Goal: Check status: Check status

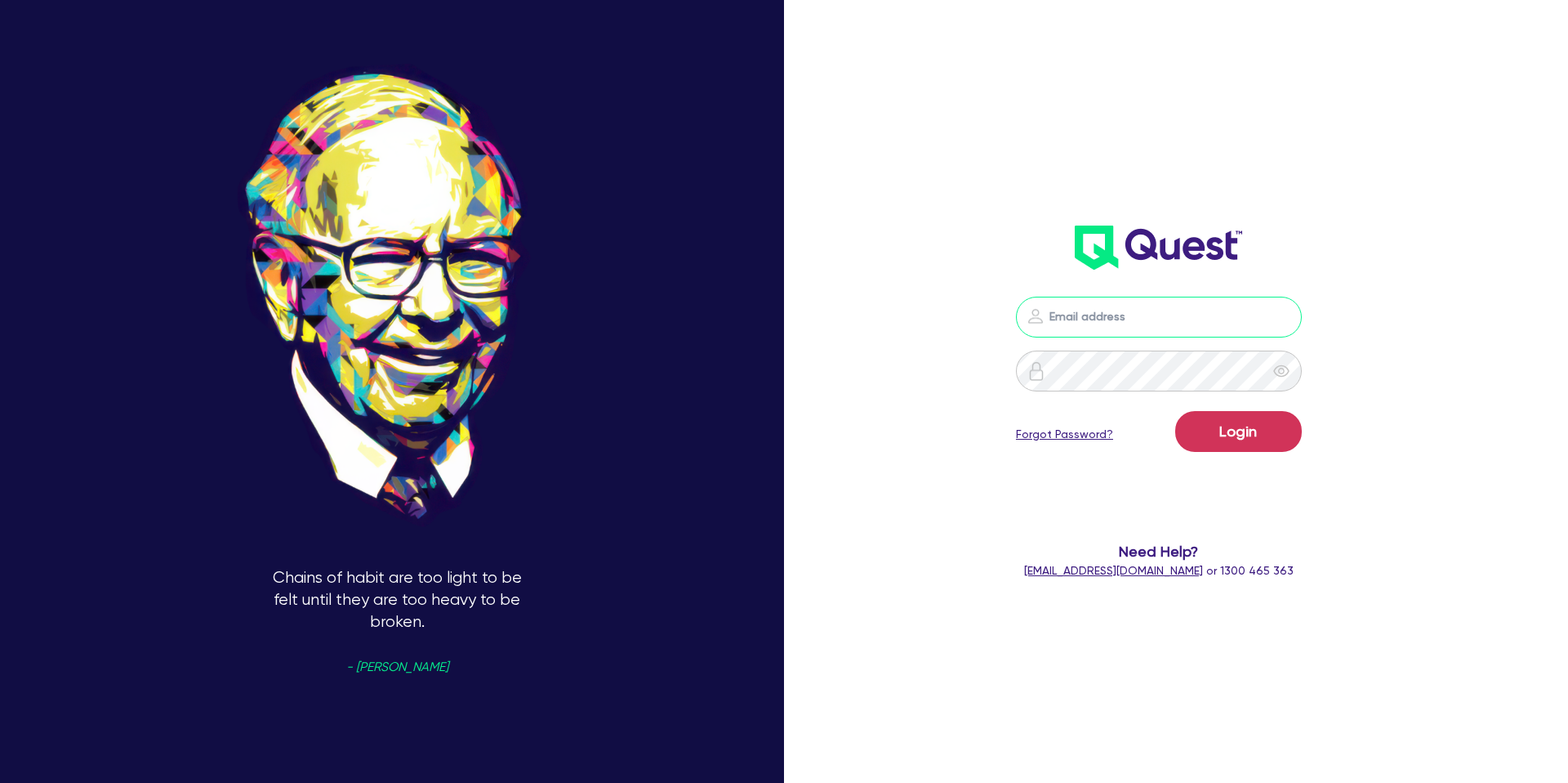
type input "[PERSON_NAME][EMAIL_ADDRESS][DOMAIN_NAME]"
click at [1262, 418] on button "Login" at bounding box center [1238, 431] width 127 height 41
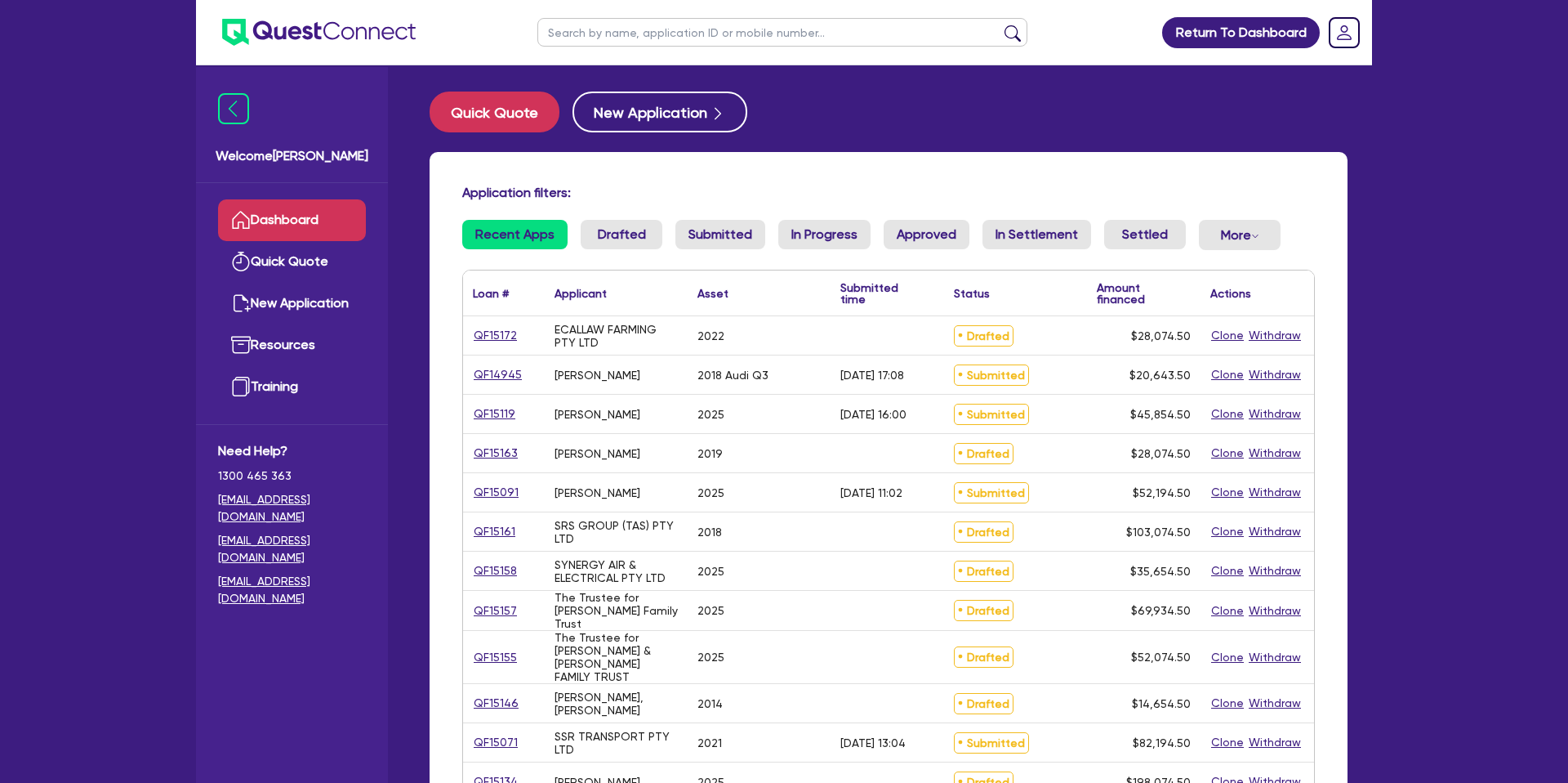
click at [718, 36] on input "text" at bounding box center [782, 32] width 490 height 28
type input "SSR"
click at [1000, 25] on button "submit" at bounding box center [1012, 36] width 26 height 23
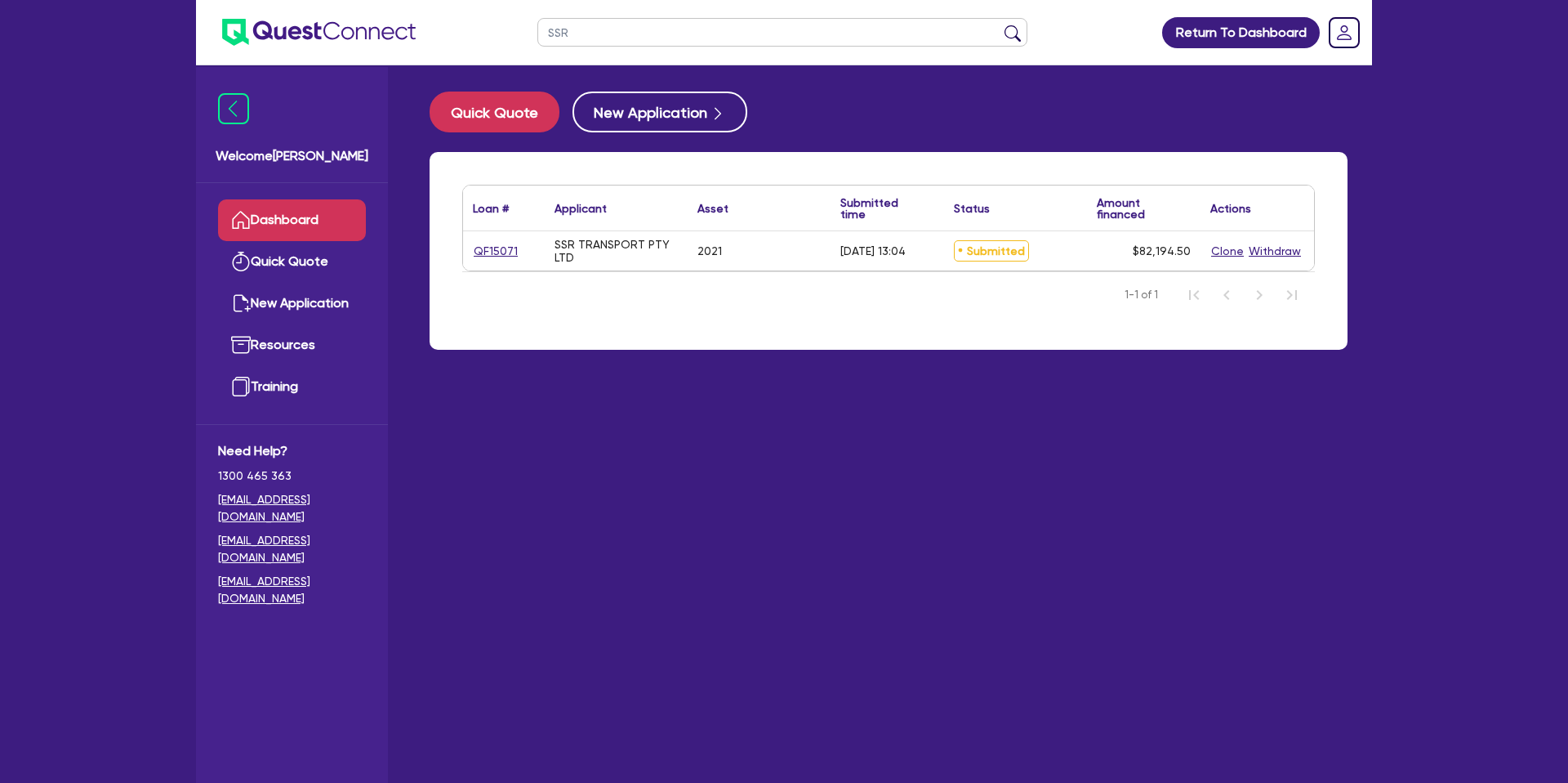
click at [514, 238] on div "QF15071" at bounding box center [504, 250] width 82 height 39
click at [499, 245] on link "QF15071" at bounding box center [495, 251] width 46 height 19
select select "CARS_AND_LIGHT_TRUCKS"
select select "PASSENGER_VEHICLES"
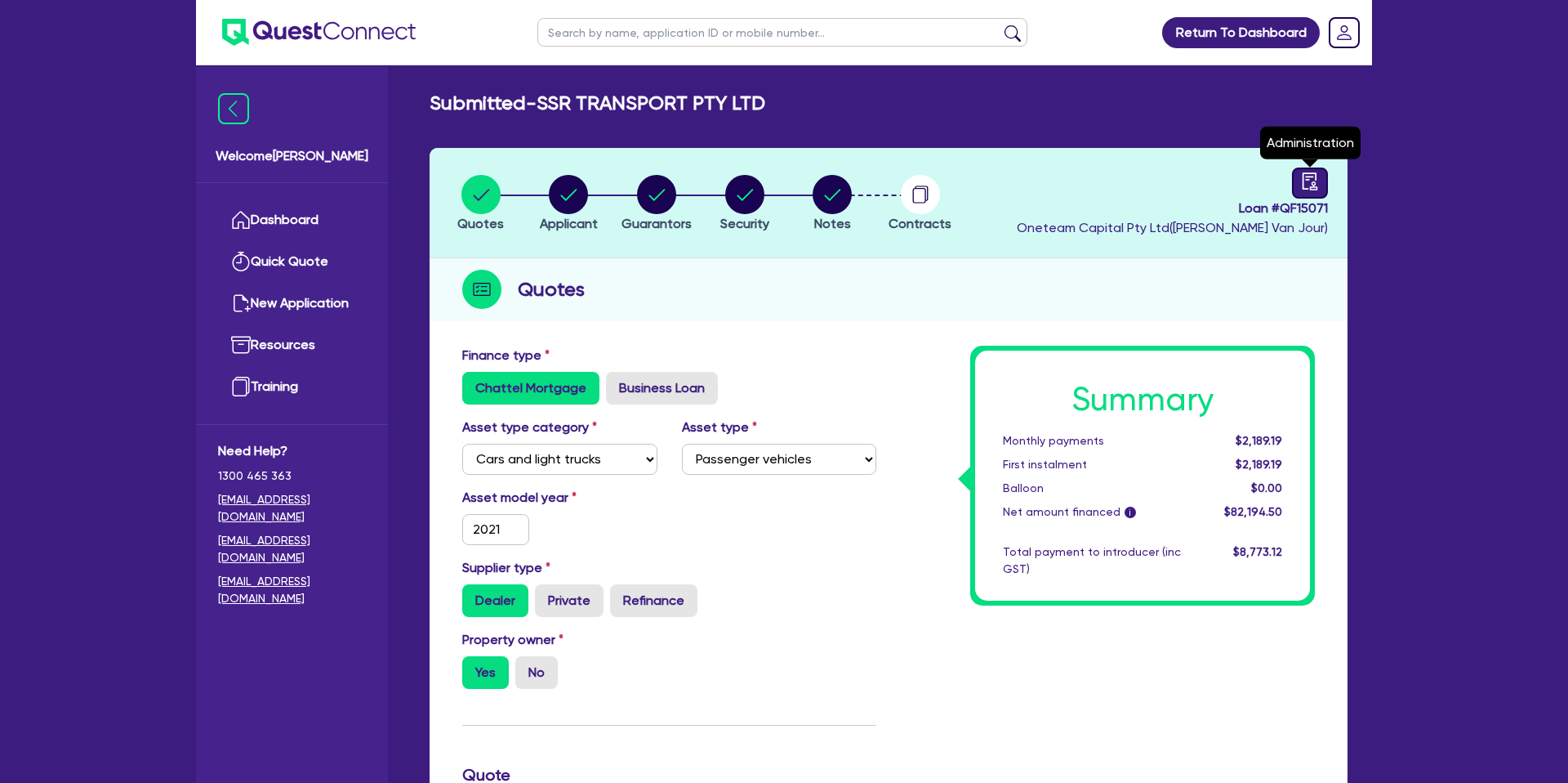
click at [1312, 177] on icon "audit" at bounding box center [1310, 182] width 18 height 18
select select "SUBMITTED_NEW"
select select "Angle Finance"
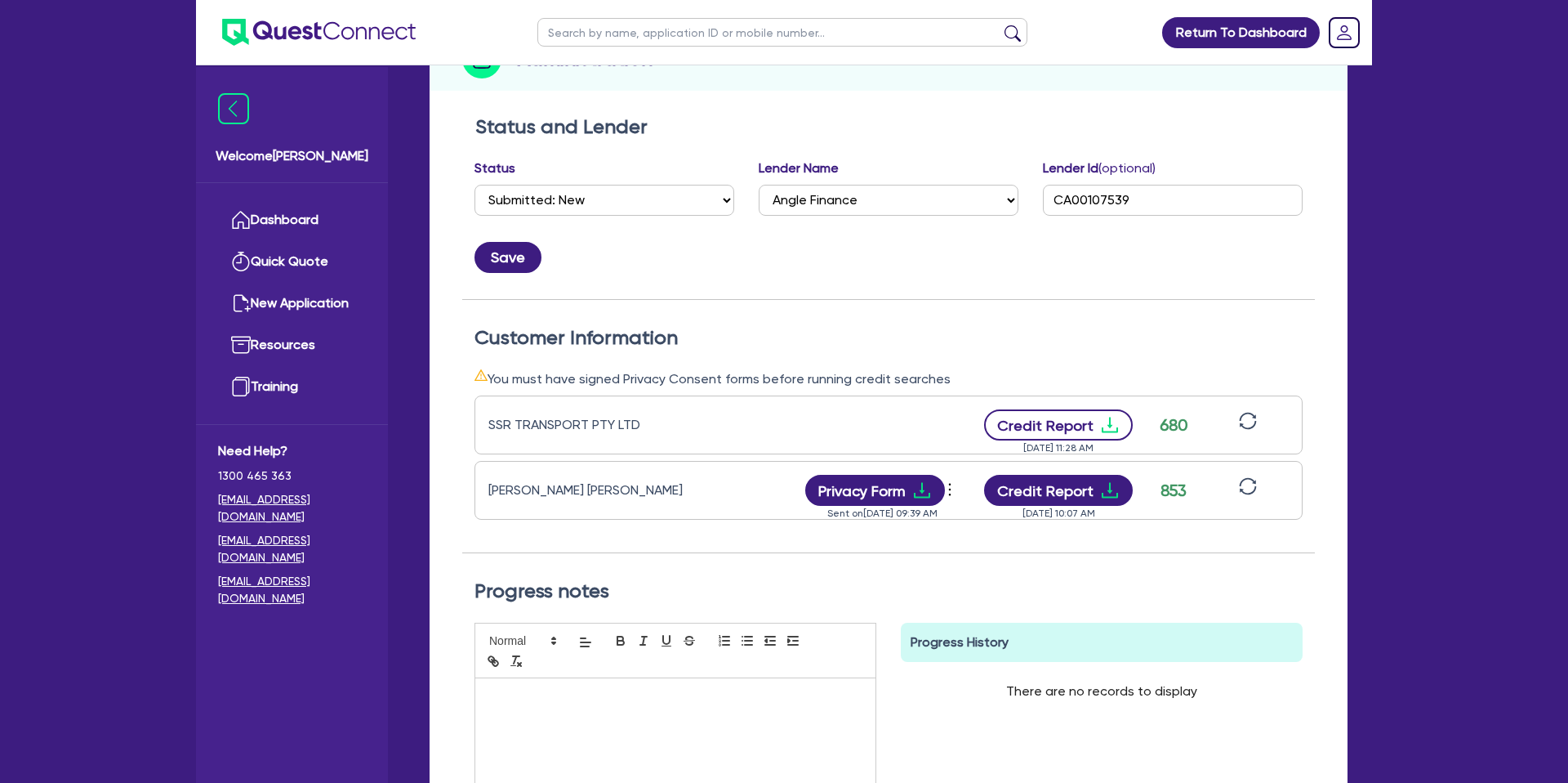
scroll to position [231, 0]
click at [1106, 425] on icon "download" at bounding box center [1110, 424] width 16 height 16
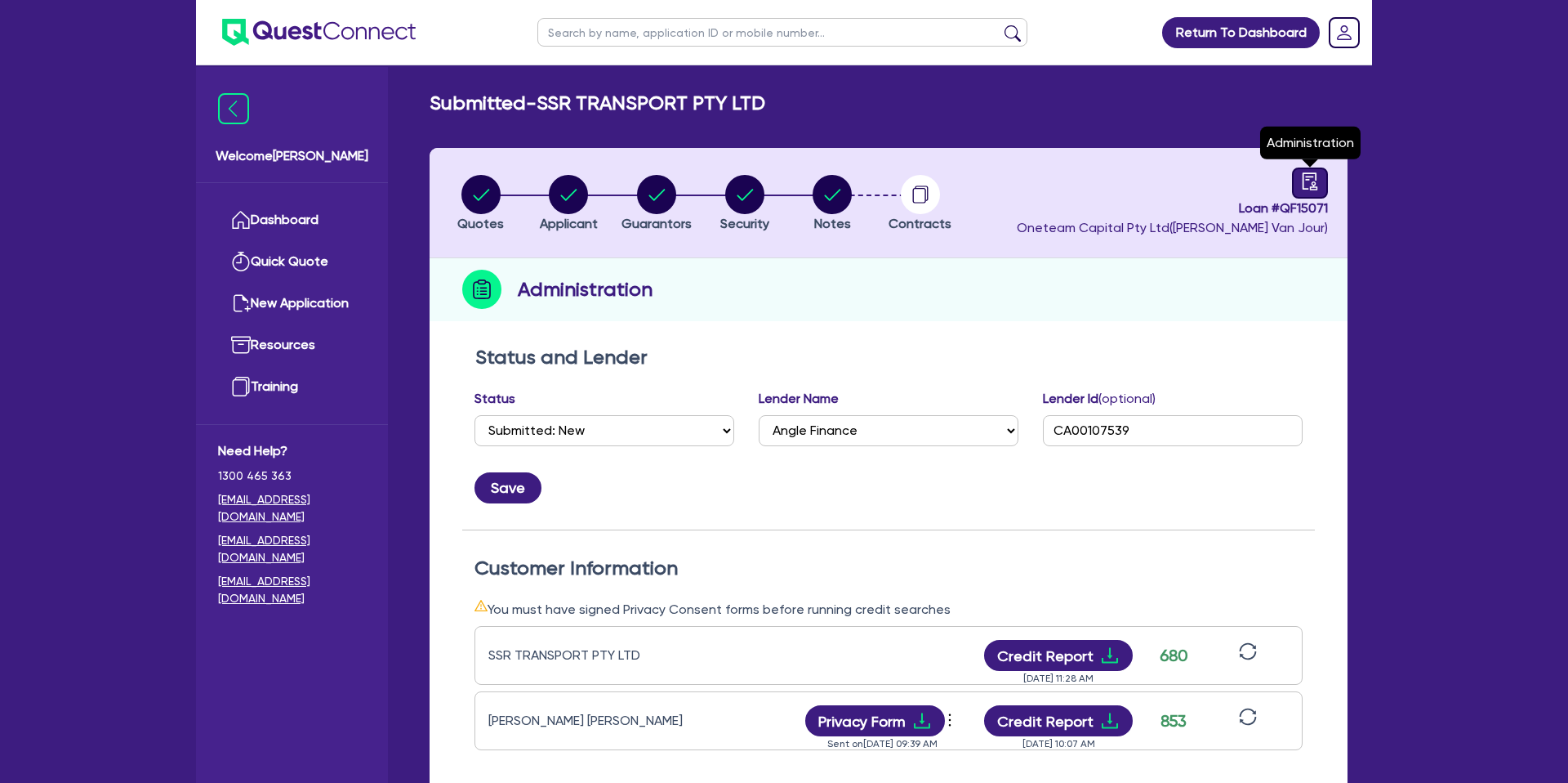
click at [1326, 192] on link at bounding box center [1309, 183] width 36 height 31
click at [1314, 189] on icon "audit" at bounding box center [1310, 181] width 15 height 17
click at [1309, 182] on icon "audit" at bounding box center [1310, 182] width 18 height 18
